Goal: Task Accomplishment & Management: Complete application form

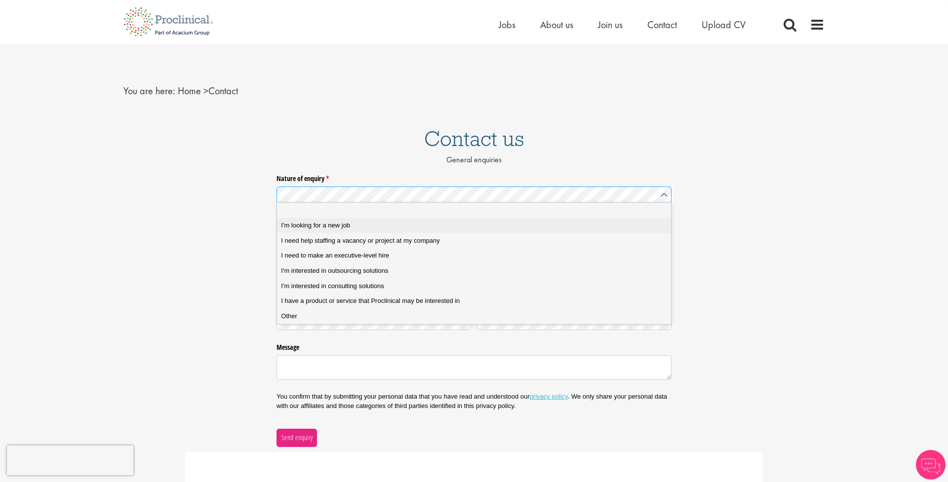
click at [331, 223] on span "I'm looking for a new job" at bounding box center [315, 225] width 69 height 9
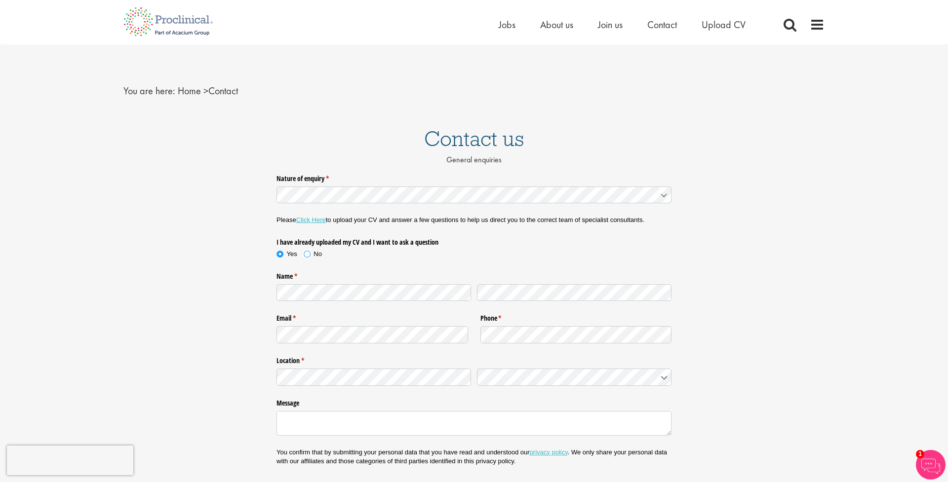
click at [313, 253] on span "No" at bounding box center [317, 253] width 8 height 7
click at [722, 27] on span "Upload CV" at bounding box center [723, 24] width 44 height 13
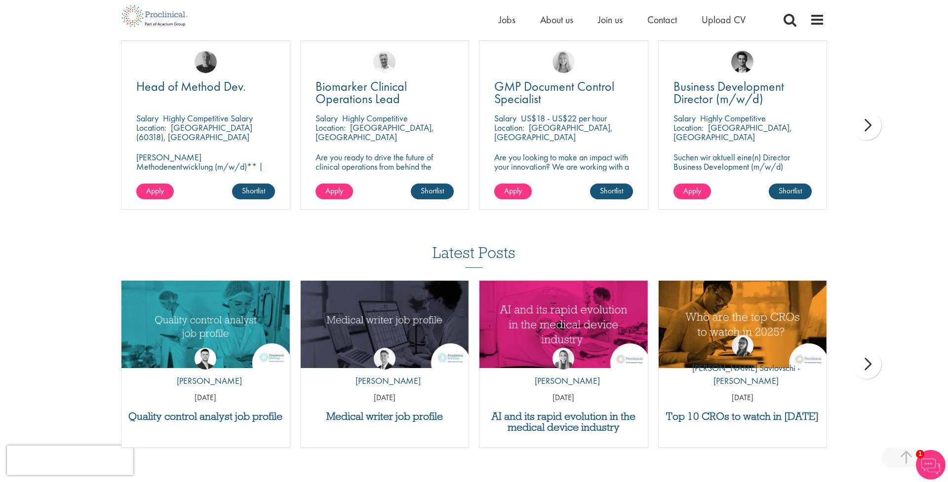
scroll to position [694, 0]
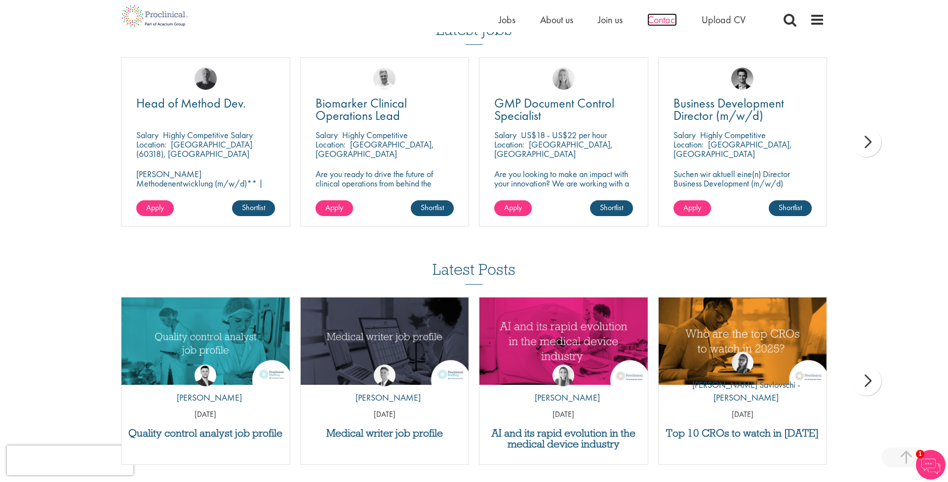
click at [661, 21] on span "Contact" at bounding box center [662, 19] width 30 height 13
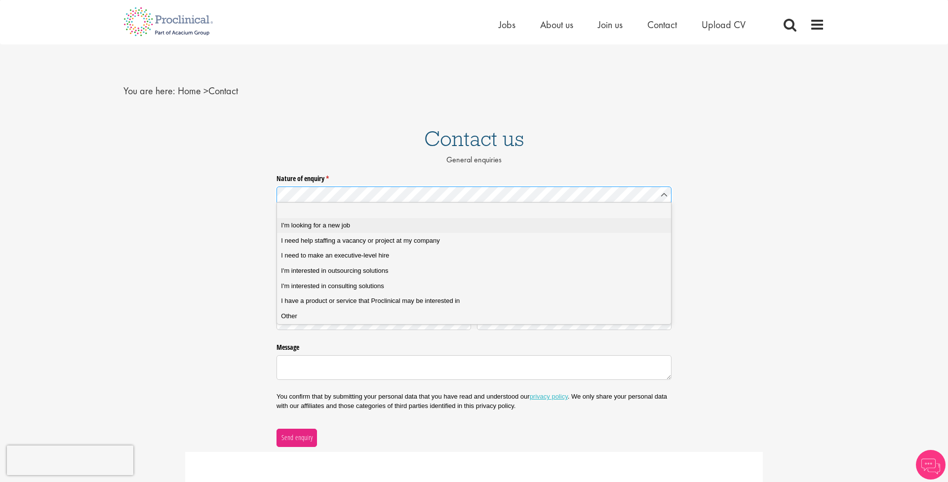
click at [339, 223] on span "I'm looking for a new job" at bounding box center [315, 225] width 69 height 9
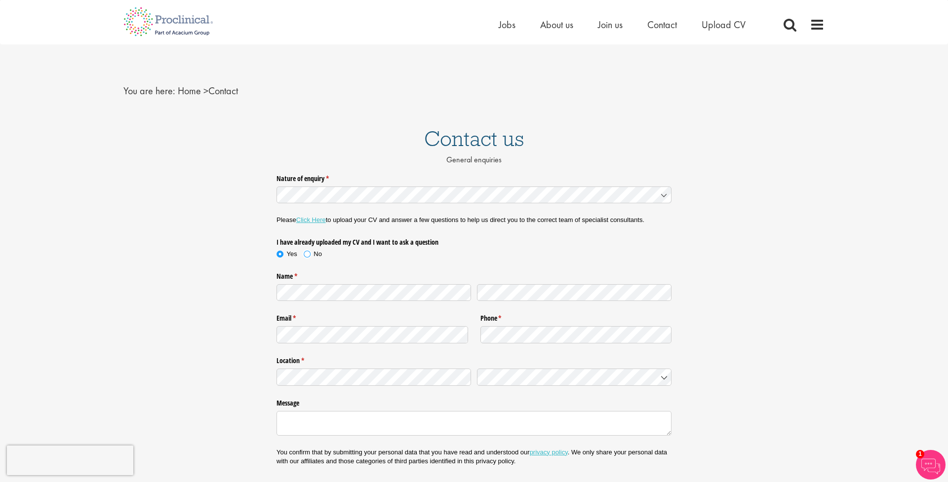
click at [307, 254] on span at bounding box center [307, 254] width 10 height 10
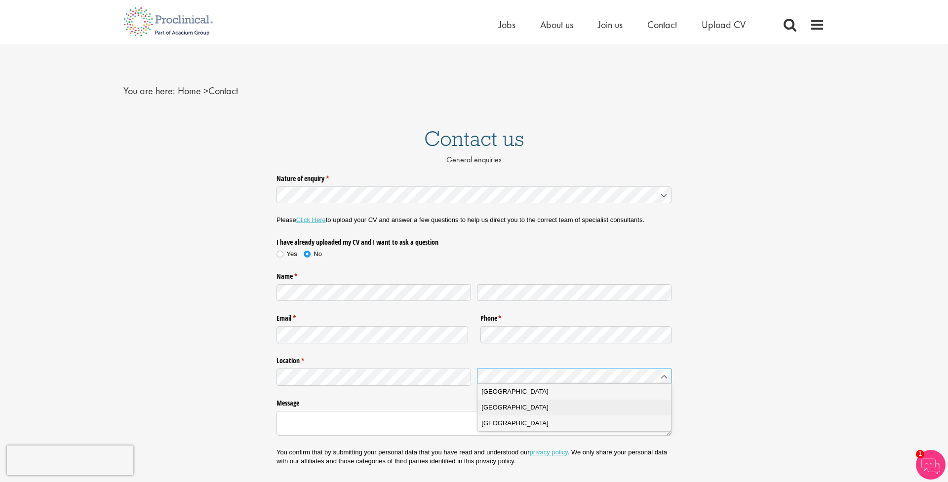
click at [526, 410] on span "United Kingdom" at bounding box center [514, 408] width 67 height 10
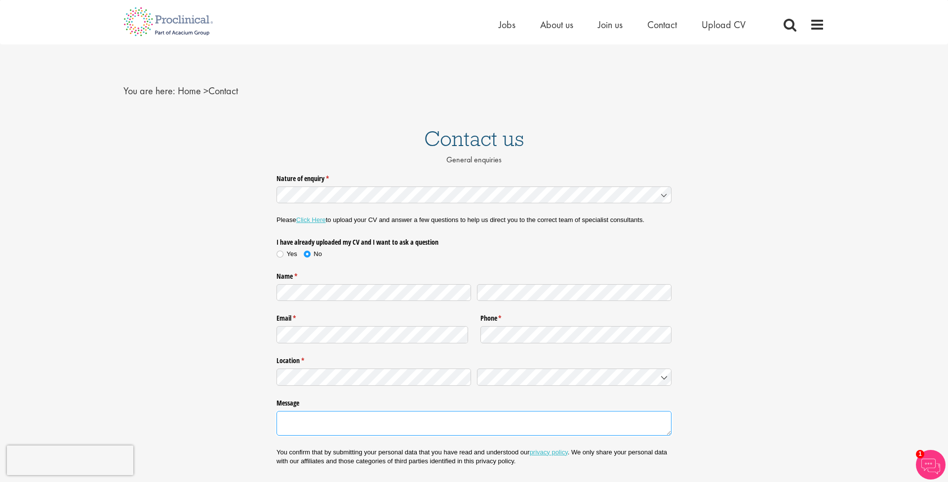
click at [483, 415] on textarea "Message" at bounding box center [473, 423] width 395 height 25
paste textarea "My name is Rob Pegram, and I am an experienced molecular biologist and protein …"
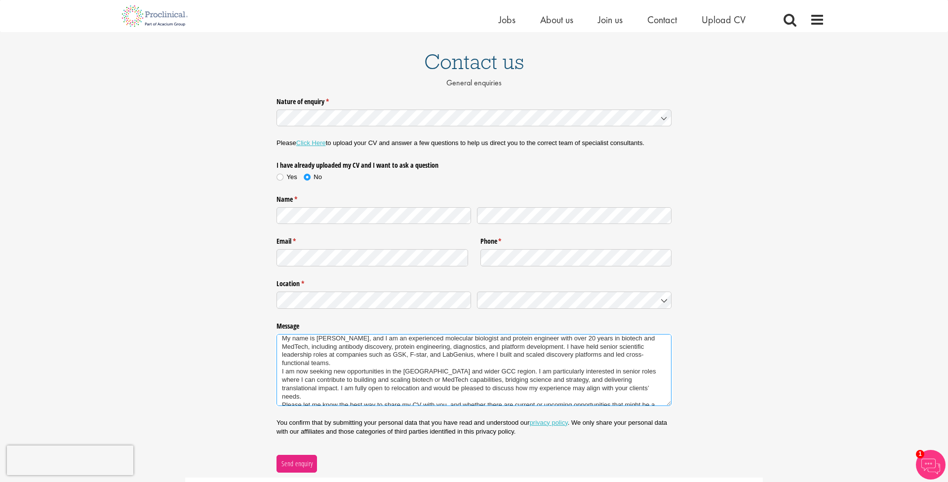
scroll to position [63, 0]
drag, startPoint x: 391, startPoint y: 368, endPoint x: 482, endPoint y: 368, distance: 90.3
click at [482, 368] on textarea "My name is Rob Pegram, and I am an experienced molecular biologist and protein …" at bounding box center [473, 372] width 395 height 72
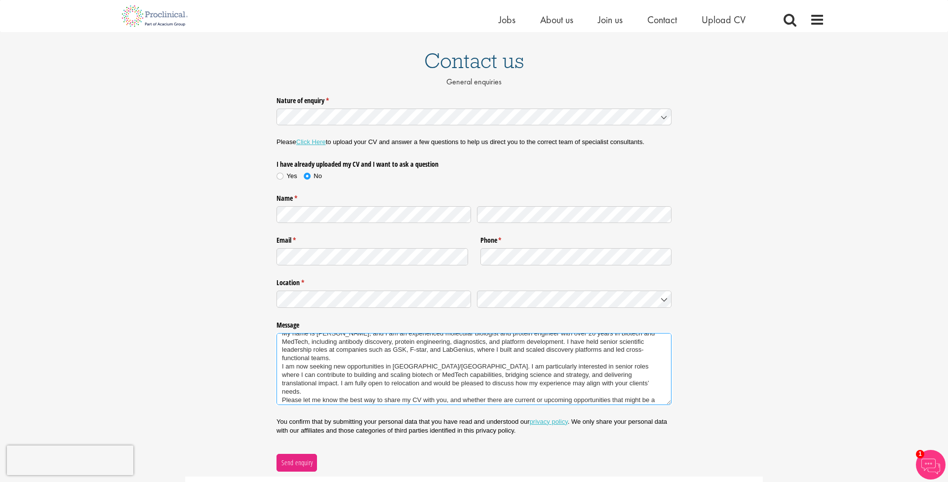
scroll to position [66, 0]
click at [321, 397] on textarea "My name is Rob Pegram, and I am an experienced molecular biologist and protein …" at bounding box center [473, 369] width 395 height 72
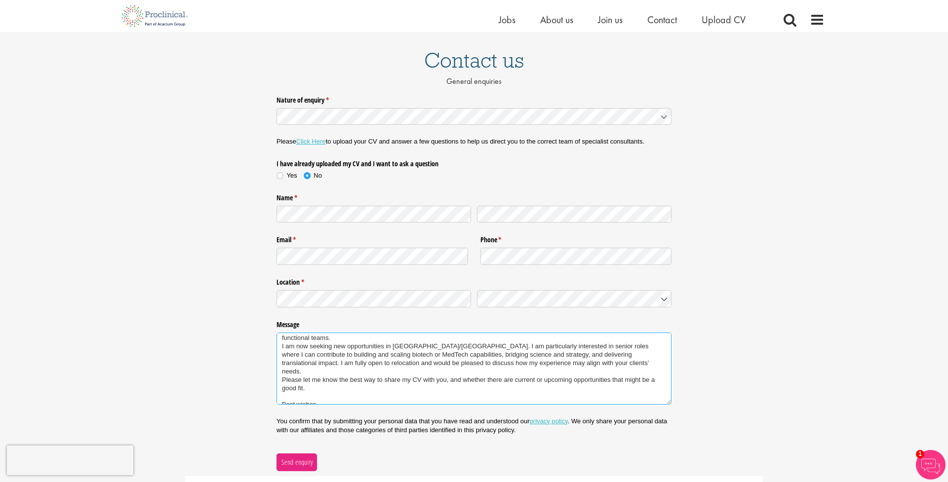
scroll to position [36, 0]
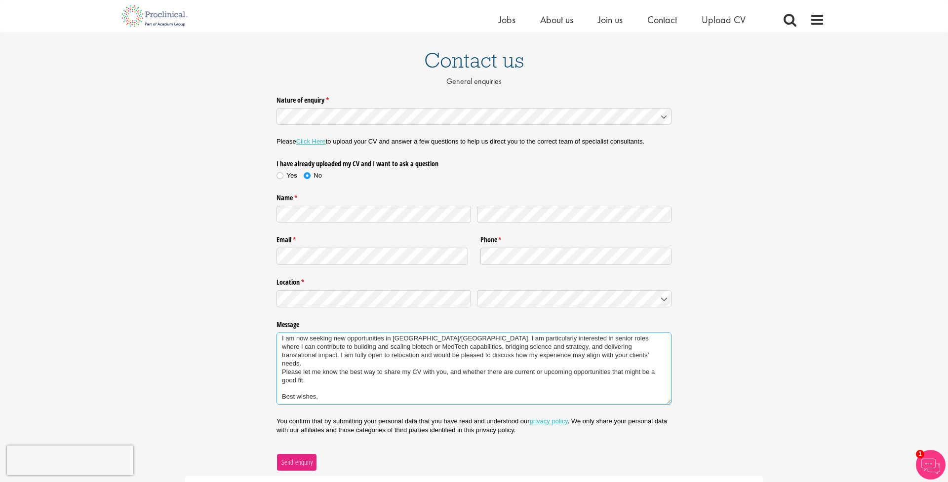
type textarea "My name is Rob Pegram, and I am an experienced molecular biologist and protein …"
click at [303, 462] on span "Send enquiry" at bounding box center [297, 462] width 32 height 11
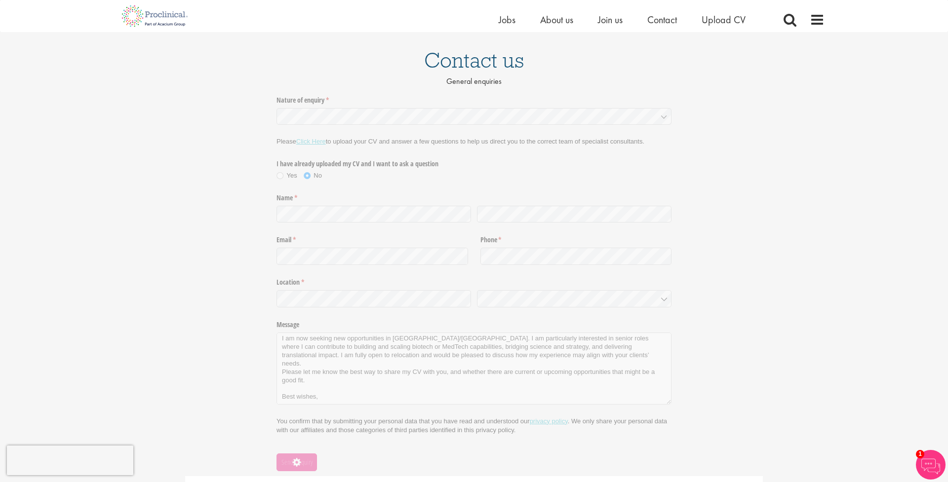
scroll to position [0, 0]
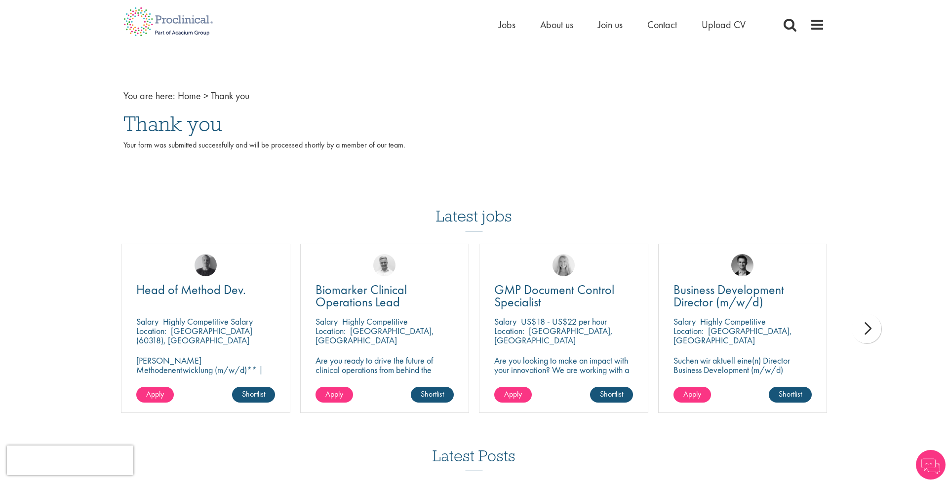
scroll to position [2, 0]
